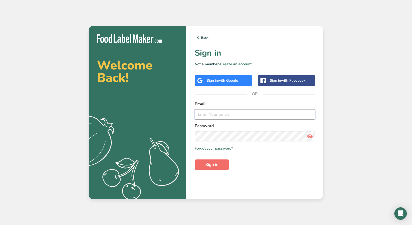
type input "[EMAIL_ADDRESS][DOMAIN_NAME]"
click at [208, 167] on span "Sign in" at bounding box center [211, 164] width 13 height 6
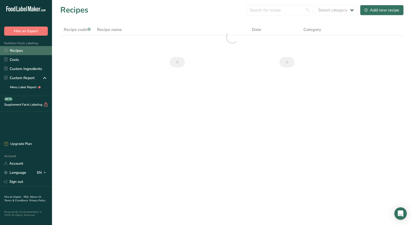
click at [24, 51] on link "Recipes" at bounding box center [26, 50] width 52 height 9
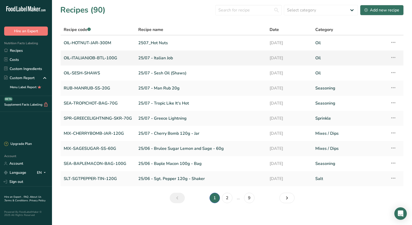
click at [101, 56] on link "OIL-ITALIANJOB-BTL-100G" at bounding box center [98, 57] width 68 height 11
click at [93, 59] on link "OIL-ITALIANJOB-BTL-100G" at bounding box center [98, 57] width 68 height 11
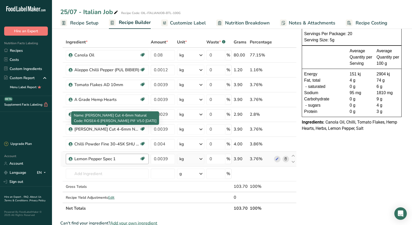
scroll to position [26, 0]
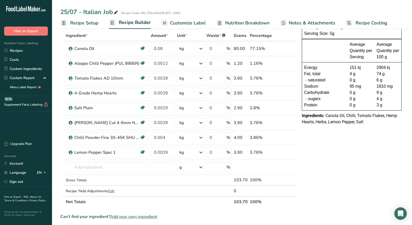
click at [340, 164] on div "NUTRITION INFORMATION Servings Per Package: 20 Serving Size: 5g Average Quantit…" at bounding box center [352, 190] width 104 height 363
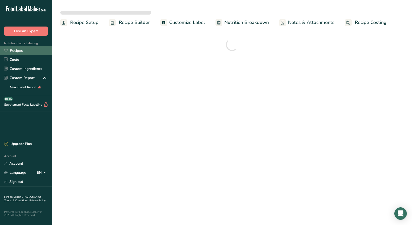
drag, startPoint x: 19, startPoint y: 51, endPoint x: 22, endPoint y: 52, distance: 3.6
click at [19, 51] on link "Recipes" at bounding box center [26, 50] width 52 height 9
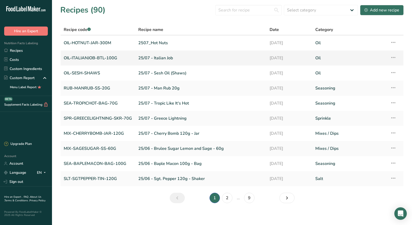
click at [76, 58] on link "OIL-ITALIANJOB-BTL-100G" at bounding box center [98, 57] width 68 height 11
